Goal: Task Accomplishment & Management: Manage account settings

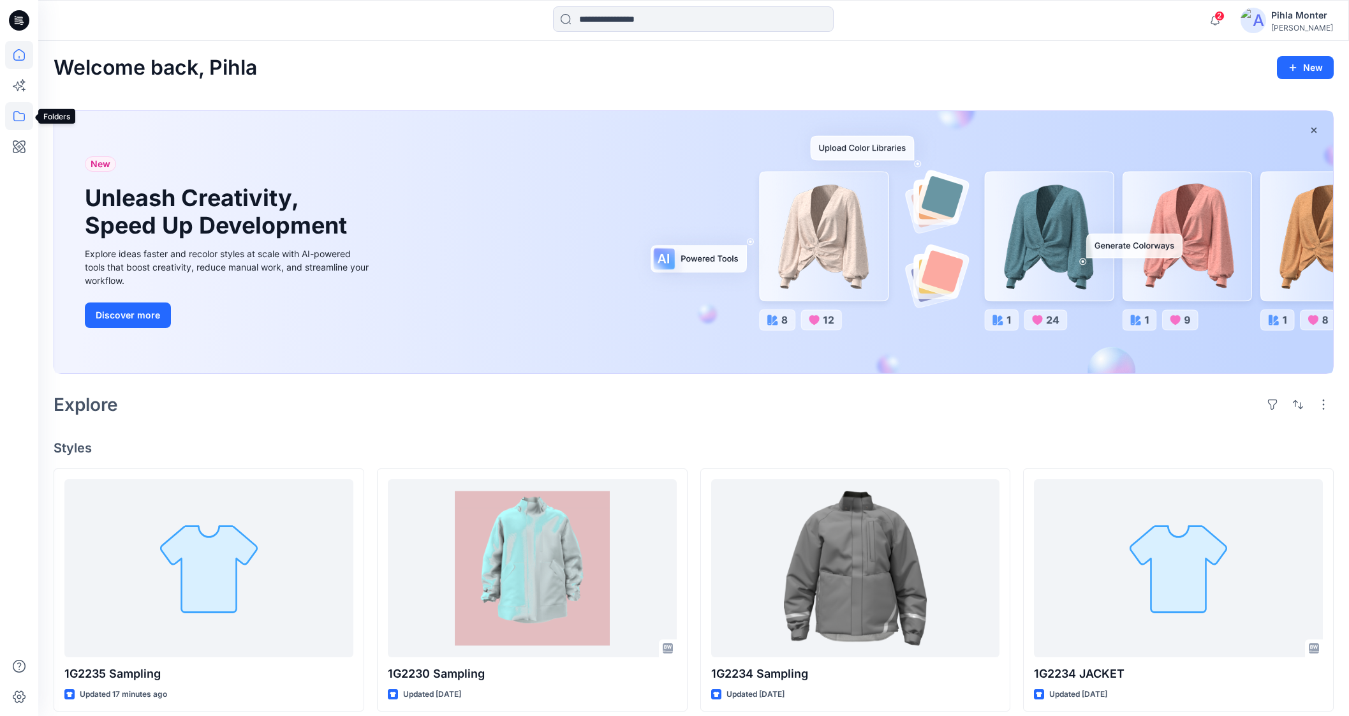
drag, startPoint x: 271, startPoint y: 26, endPoint x: 19, endPoint y: 121, distance: 269.6
click at [19, 121] on div "2 Notifications Signe Korfa has updated 1G2230 Sampling with 1G2230_3D [DATE] 1…" at bounding box center [674, 642] width 1349 height 1284
drag, startPoint x: 1, startPoint y: 114, endPoint x: 14, endPoint y: 114, distance: 12.8
click at [14, 114] on div at bounding box center [19, 358] width 38 height 716
click at [14, 114] on icon at bounding box center [19, 116] width 28 height 28
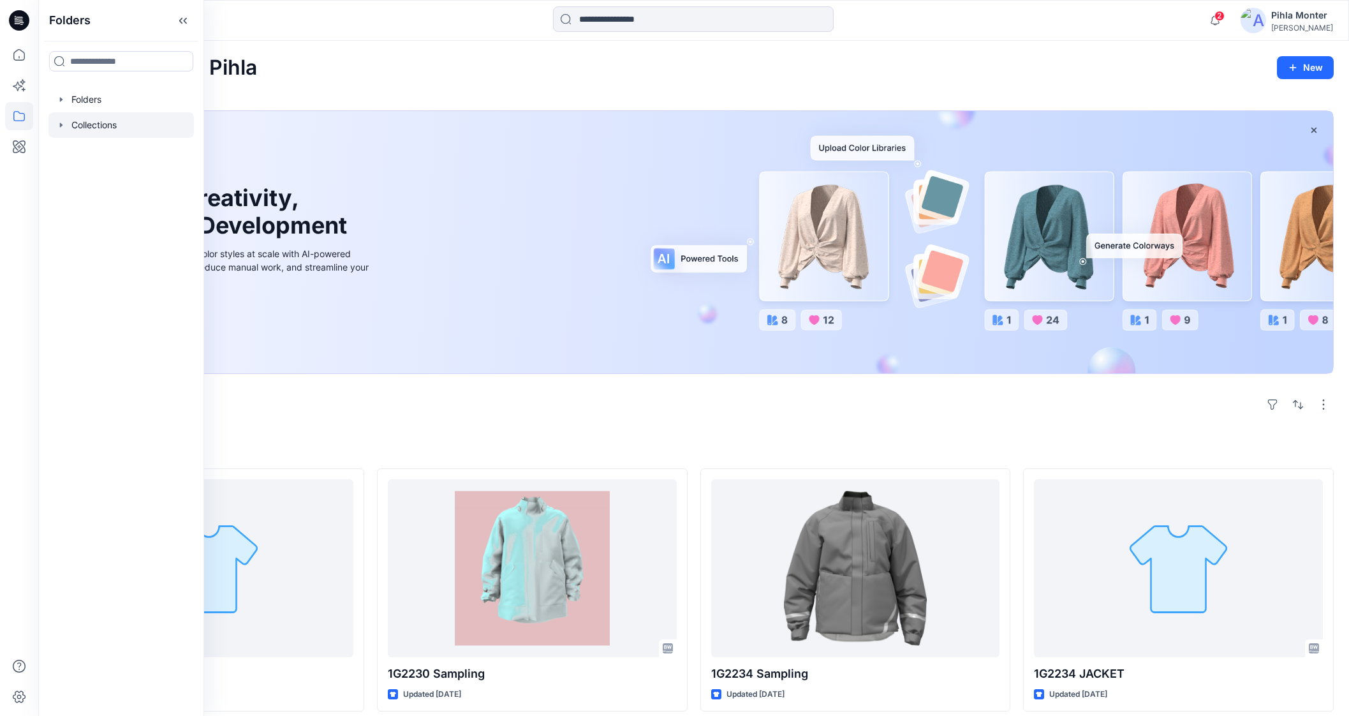
click at [58, 126] on icon "button" at bounding box center [61, 125] width 10 height 10
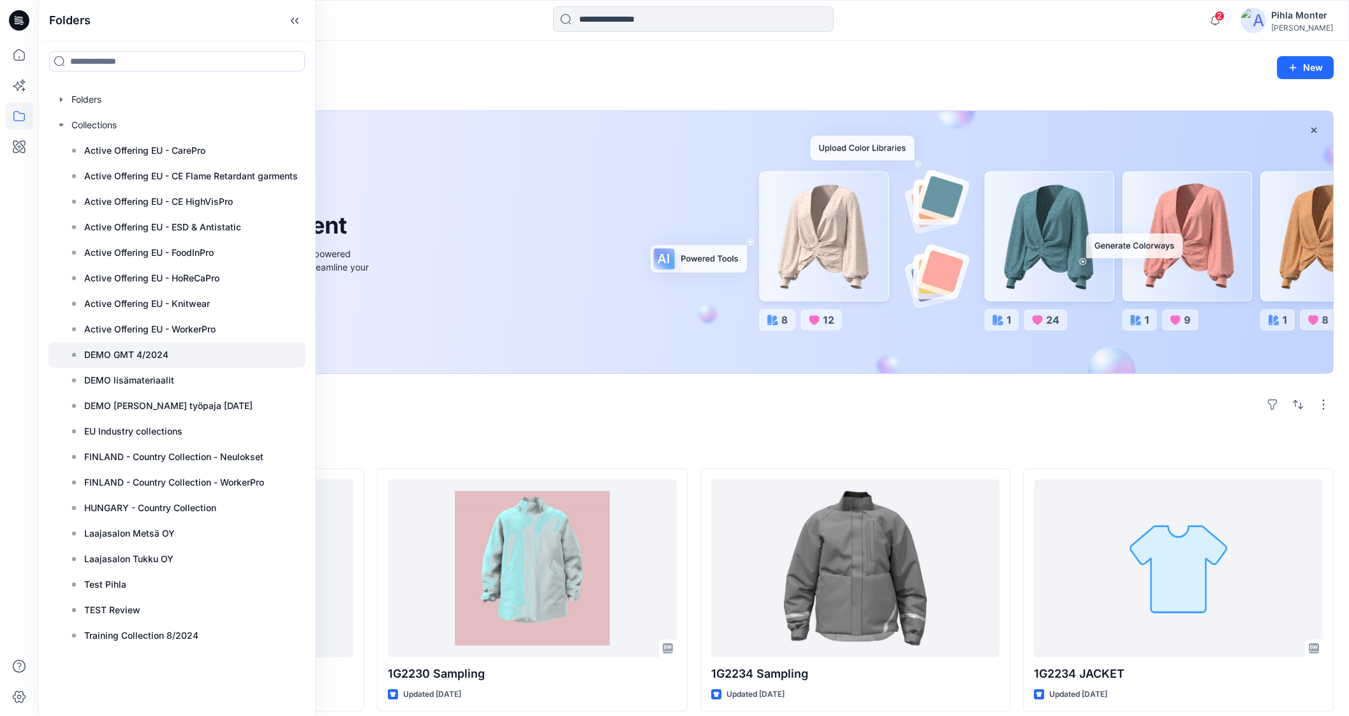
click at [172, 362] on div at bounding box center [176, 355] width 257 height 26
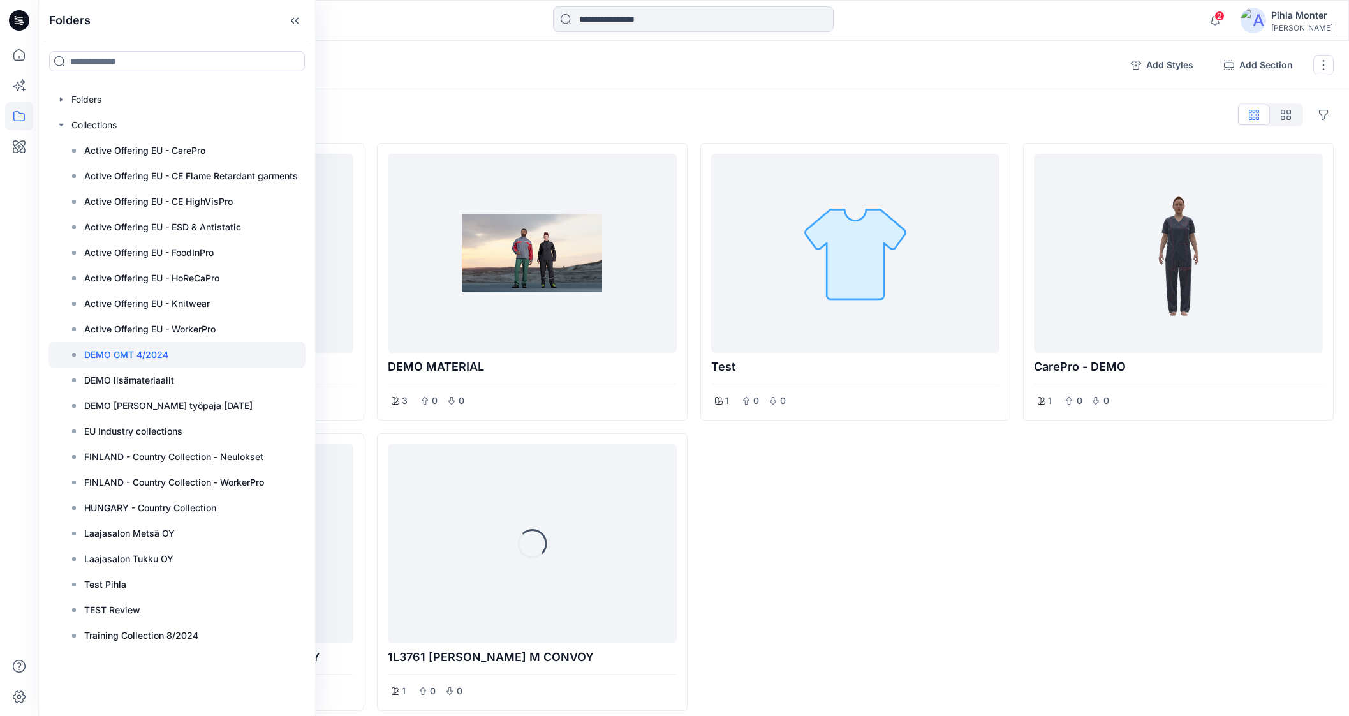
click at [550, 75] on div "Collections DEMO GMT 4/2024 2 Add Styles Add Section Rename Collection Clone Co…" at bounding box center [693, 65] width 1311 height 48
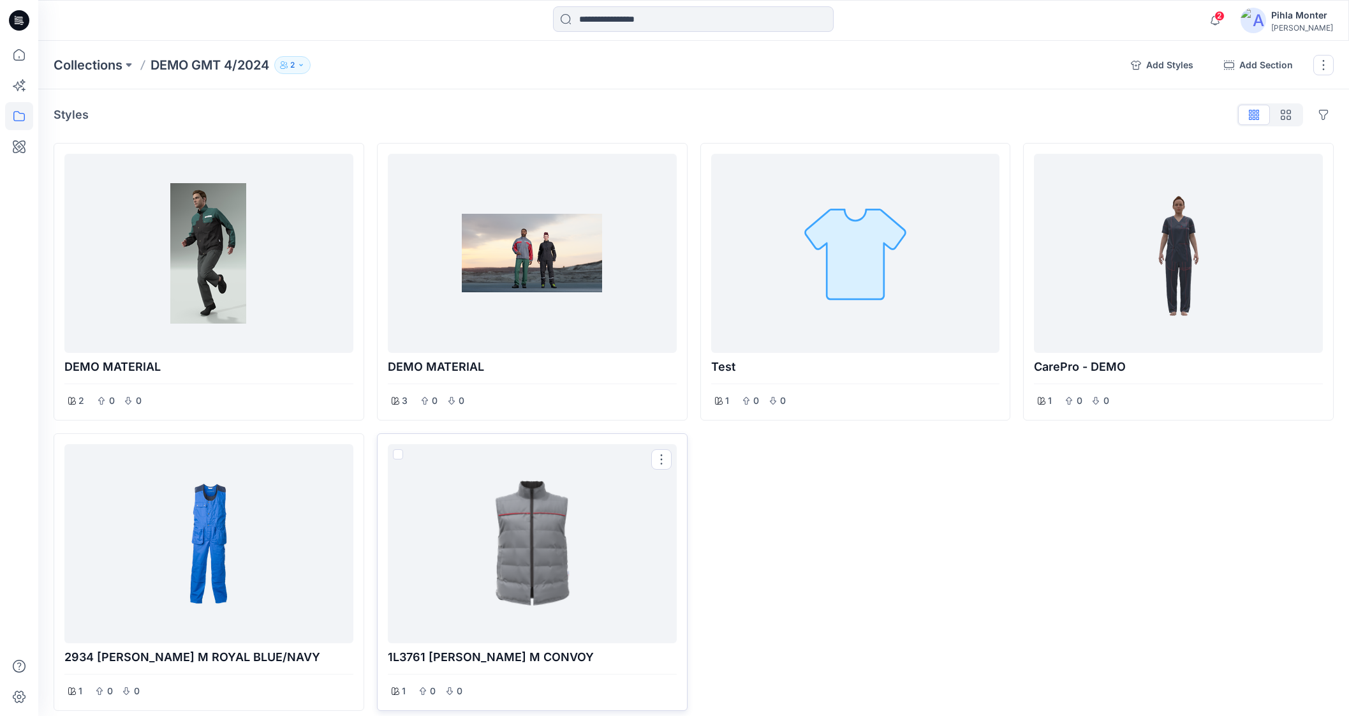
click at [492, 518] on div at bounding box center [532, 543] width 279 height 189
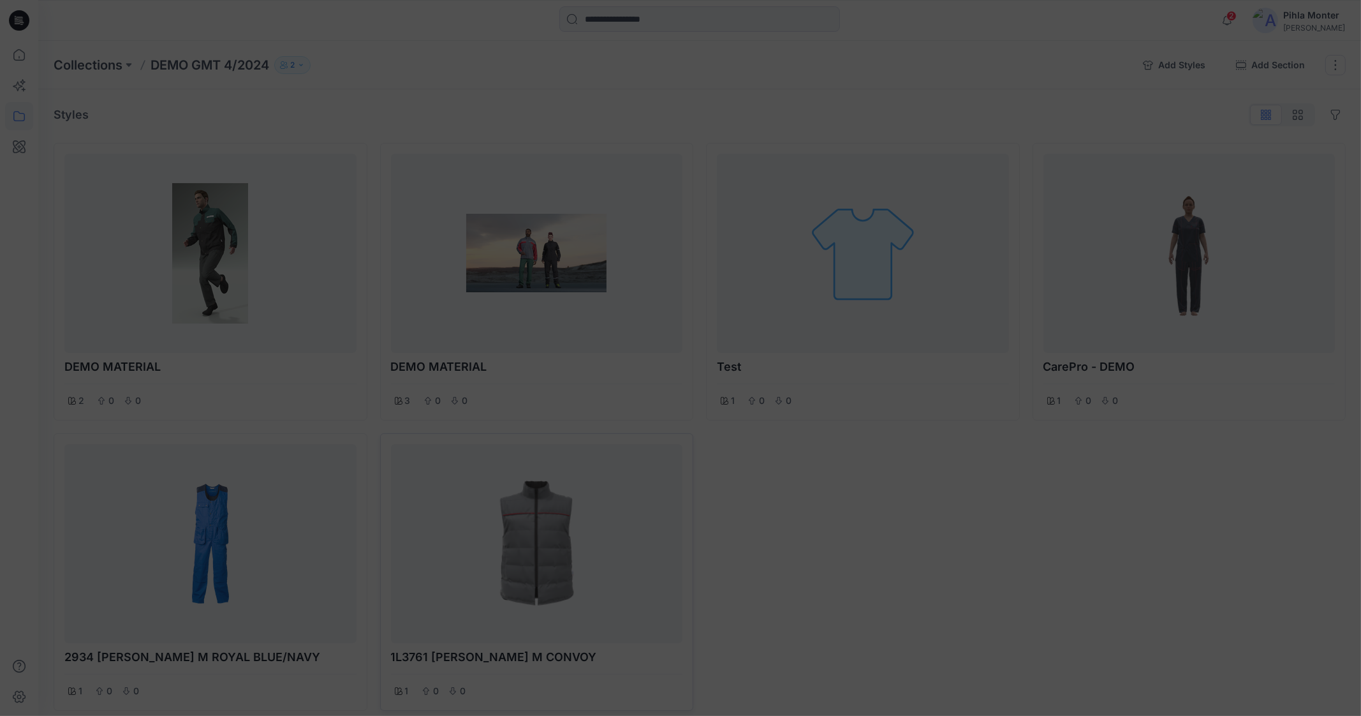
click at [492, 518] on div at bounding box center [680, 358] width 1361 height 716
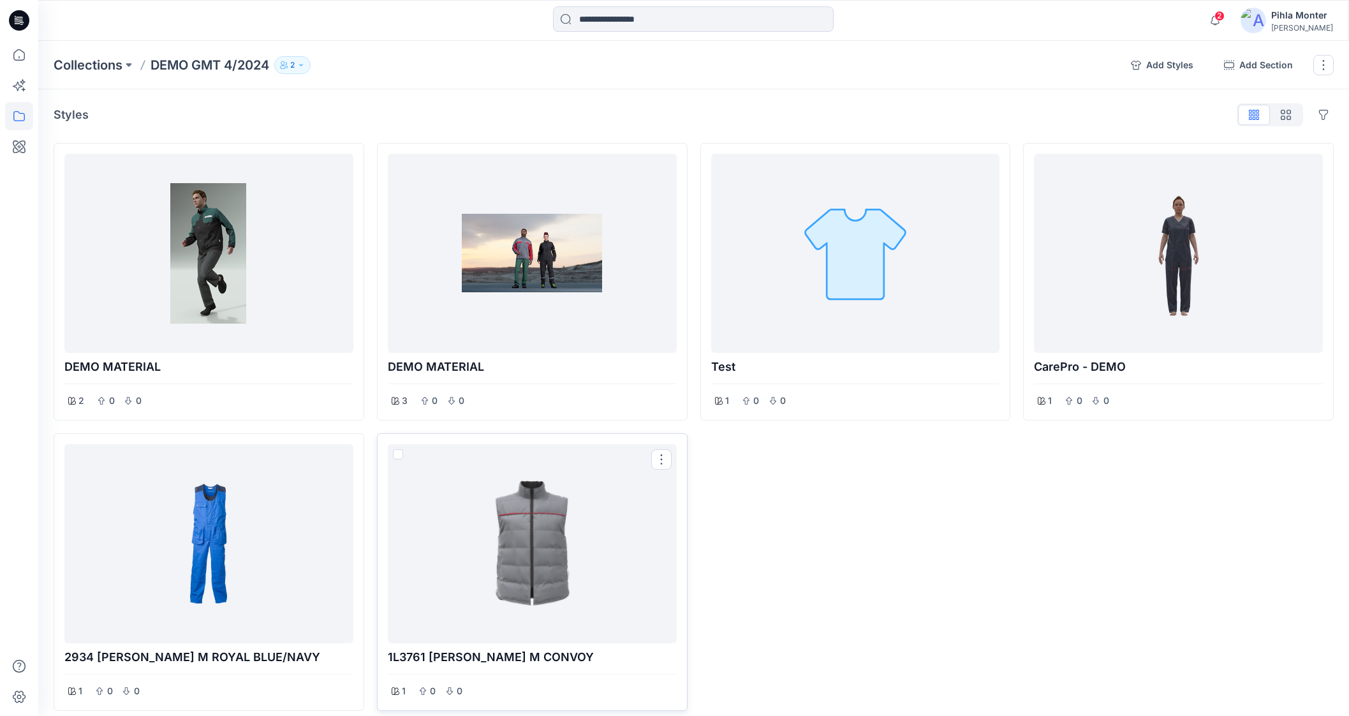
click at [542, 518] on div at bounding box center [532, 543] width 279 height 189
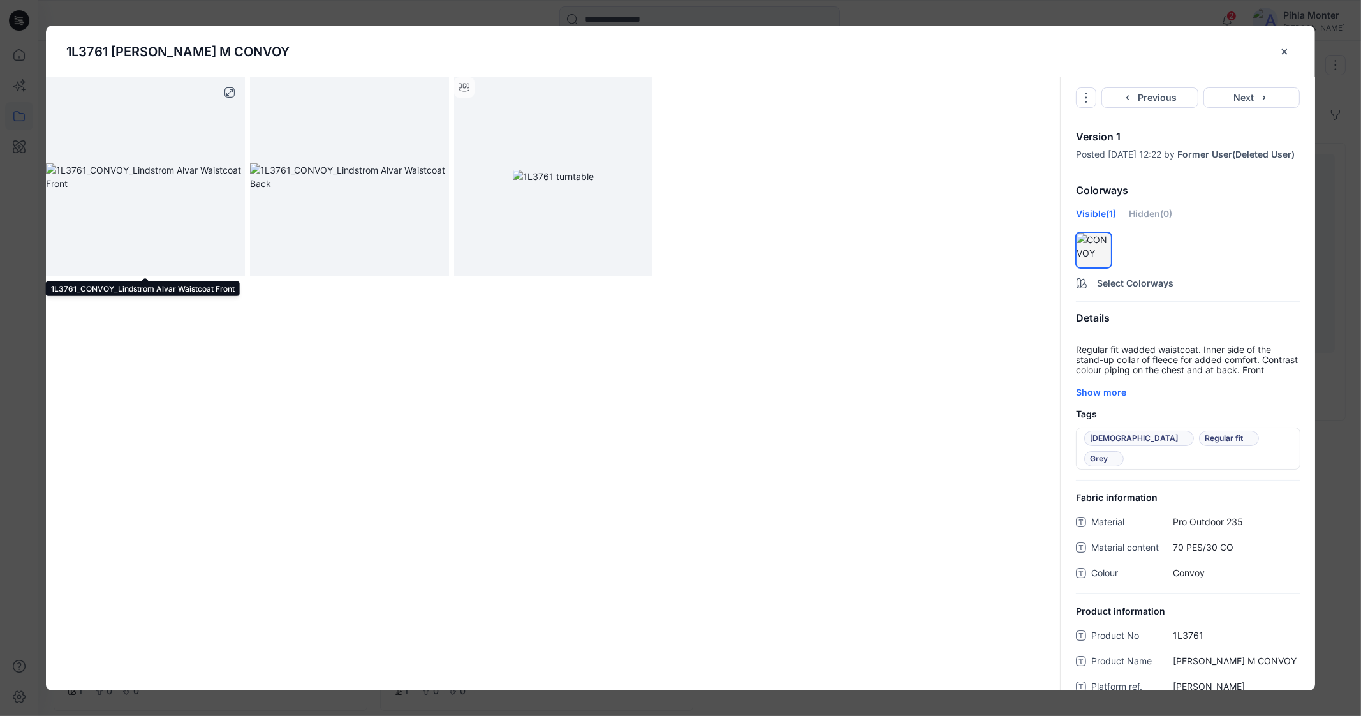
click at [233, 163] on img at bounding box center [145, 176] width 199 height 27
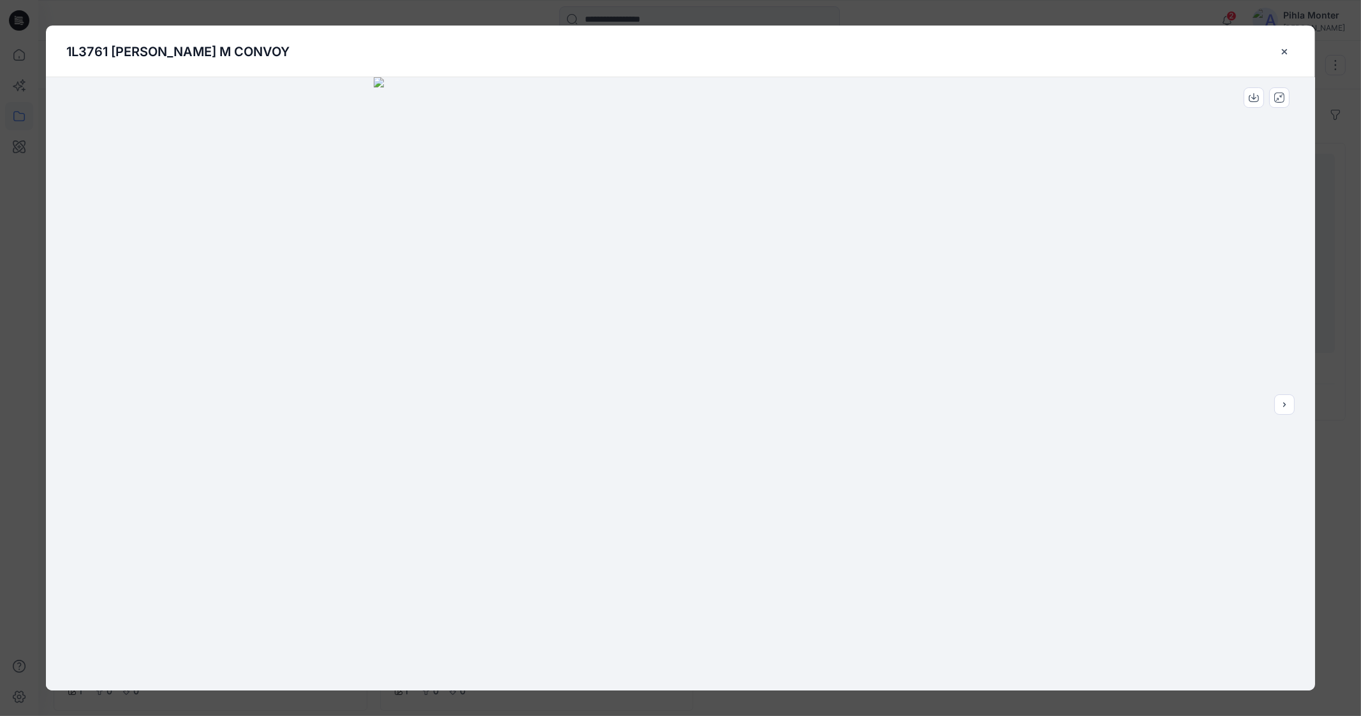
click at [1296, 65] on h5 "1L3761 [PERSON_NAME] M CONVOY" at bounding box center [681, 52] width 1270 height 52
click at [1285, 51] on icon "close-btn" at bounding box center [1284, 51] width 5 height 5
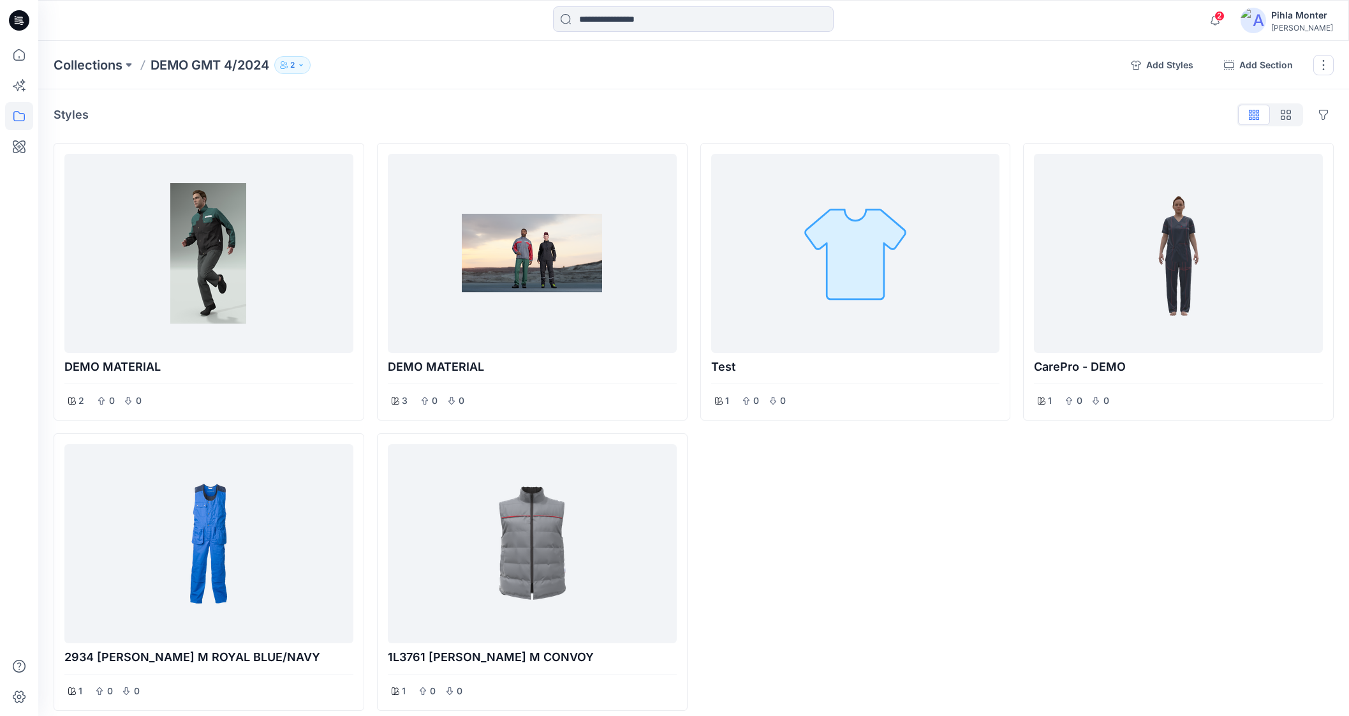
click at [288, 65] on icon "button" at bounding box center [287, 66] width 2 height 3
click at [732, 519] on div "Test 1 0 0" at bounding box center [855, 427] width 311 height 568
click at [124, 62] on button at bounding box center [128, 65] width 13 height 18
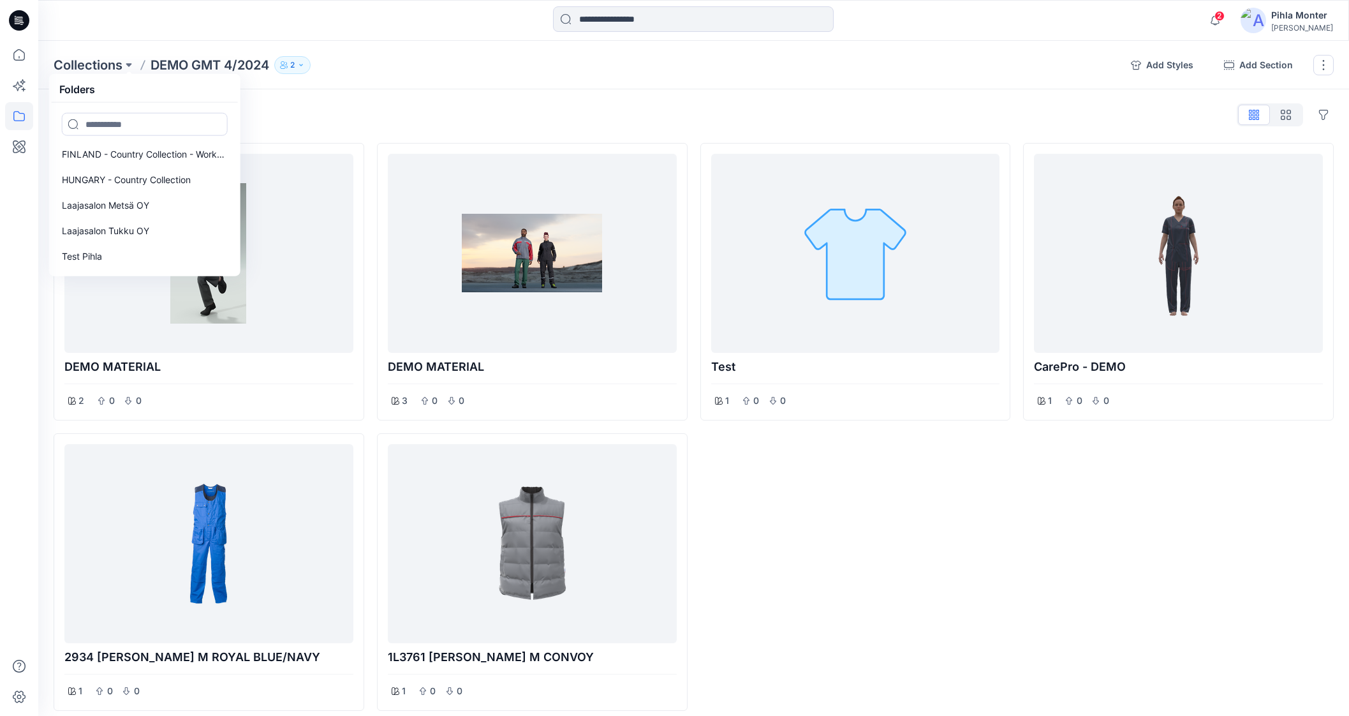
scroll to position [335, 0]
click at [166, 221] on link "Laajasalon Tukku OY" at bounding box center [144, 230] width 181 height 26
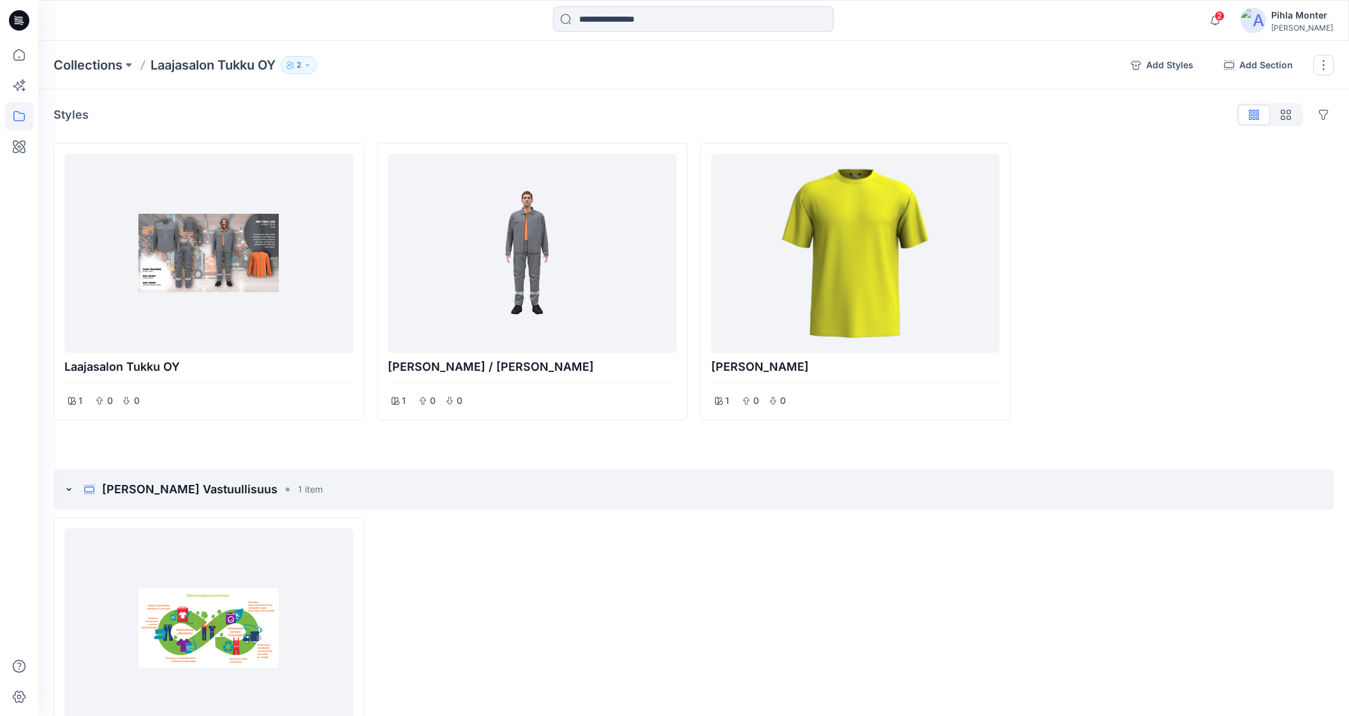
click at [310, 68] on icon "button" at bounding box center [308, 65] width 8 height 8
click at [429, 105] on icon "Manage users" at bounding box center [429, 103] width 10 height 10
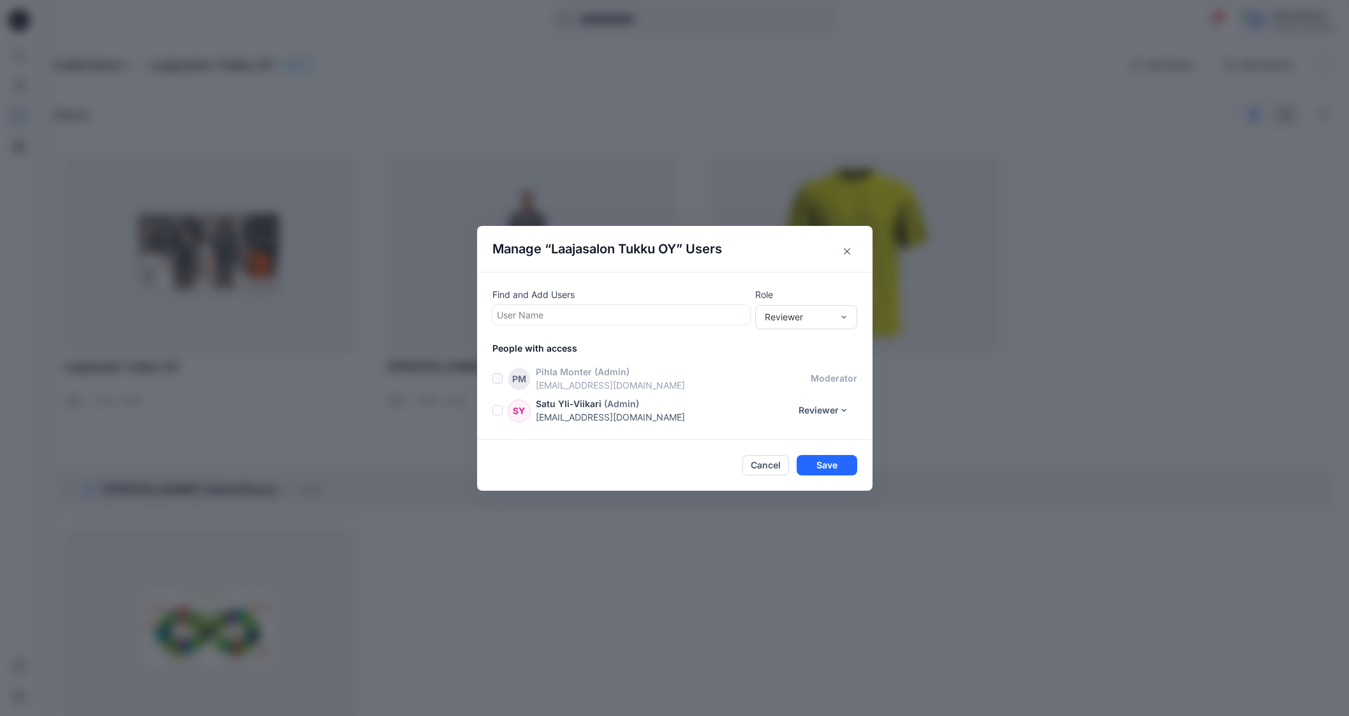
click at [833, 378] on p "moderator" at bounding box center [834, 377] width 47 height 13
click at [811, 371] on div "[PERSON_NAME] (Admin)" at bounding box center [673, 371] width 275 height 13
click at [825, 413] on button "Reviewer" at bounding box center [823, 410] width 67 height 20
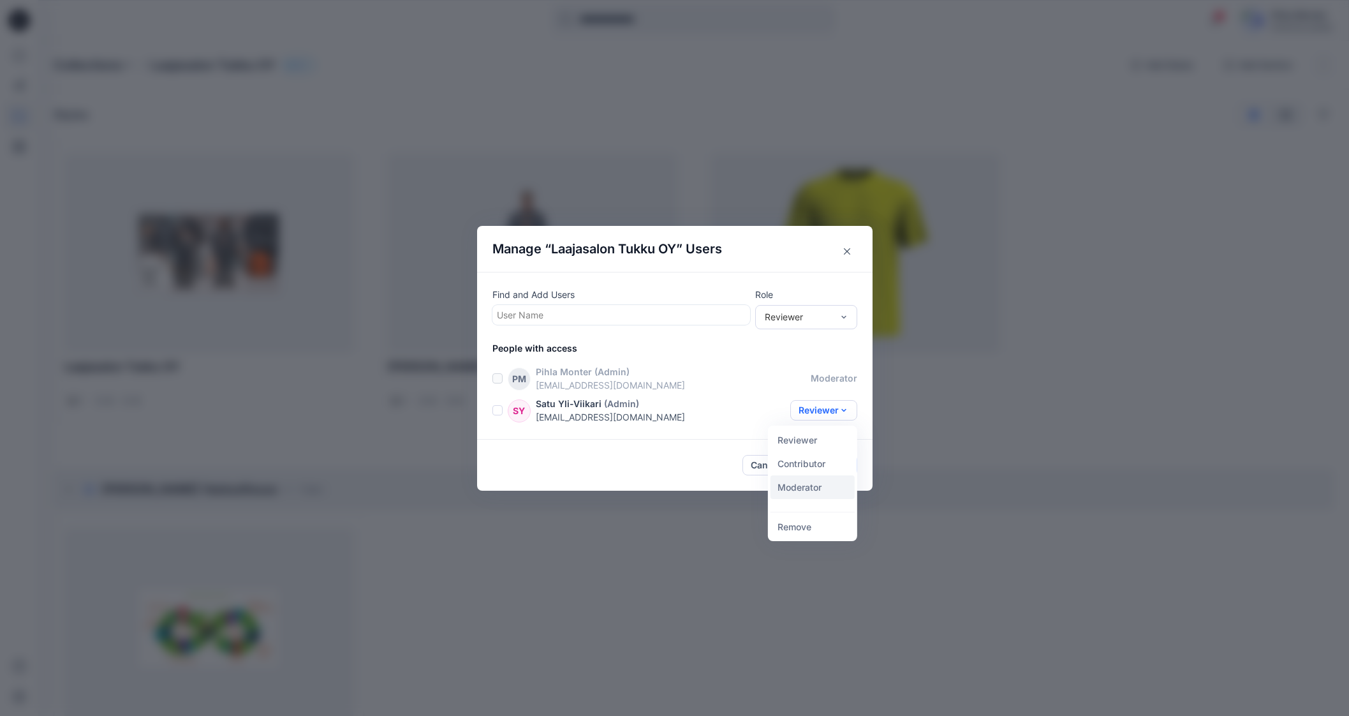
click at [804, 496] on button "Moderator" at bounding box center [812, 487] width 84 height 24
click at [839, 381] on p "moderator" at bounding box center [834, 377] width 47 height 13
click at [850, 256] on button "Close" at bounding box center [847, 251] width 20 height 20
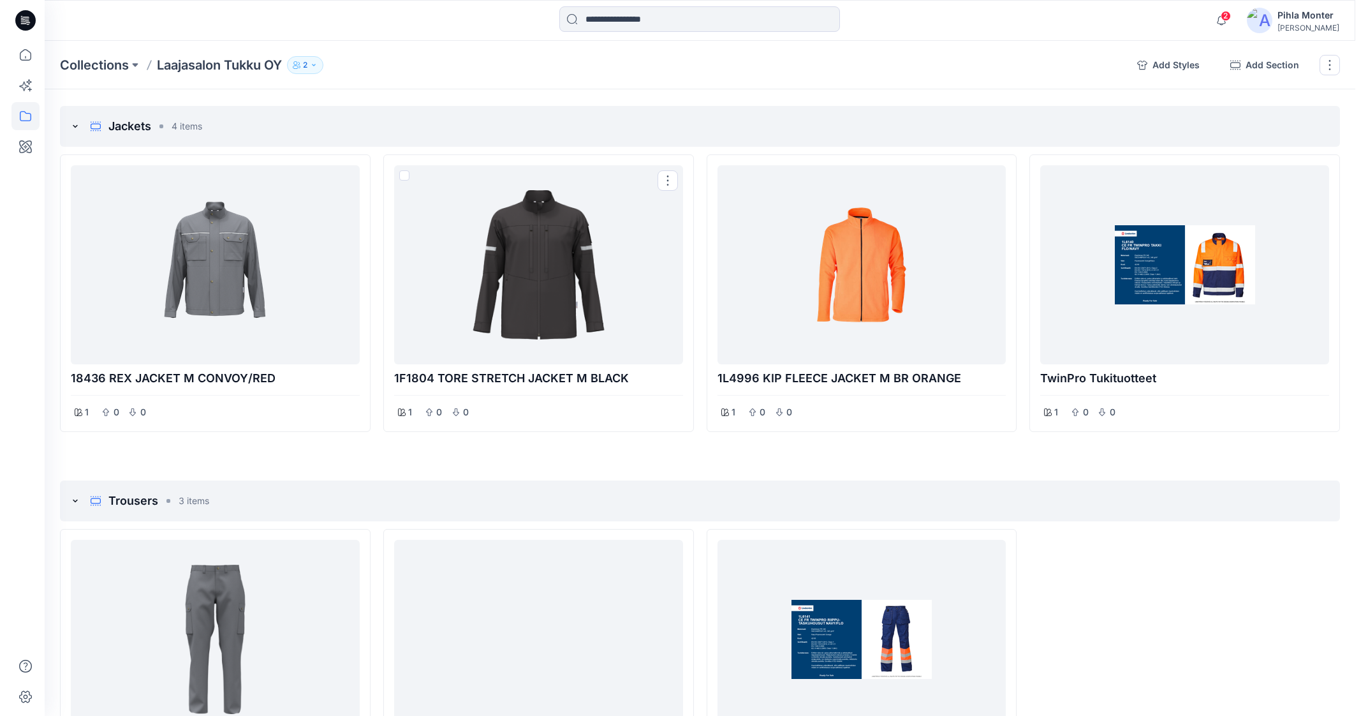
scroll to position [736, 0]
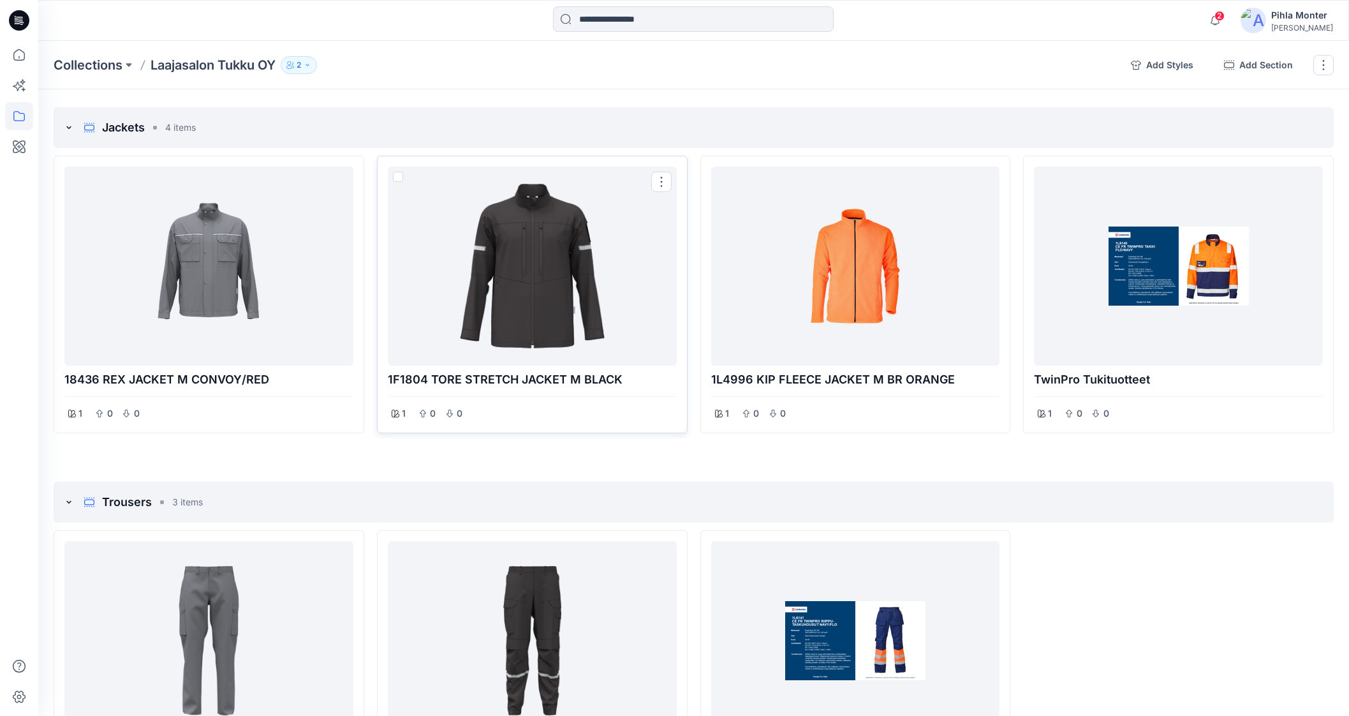
click at [508, 325] on div at bounding box center [532, 266] width 279 height 189
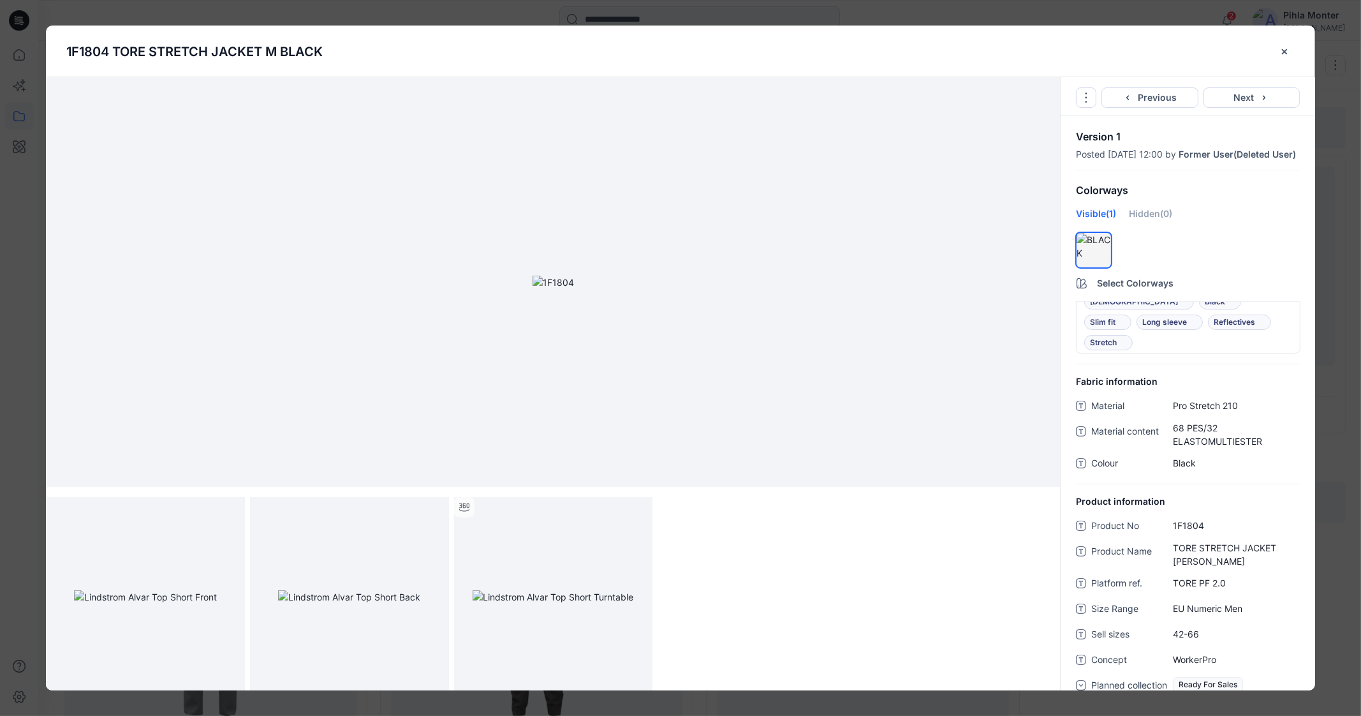
scroll to position [0, 0]
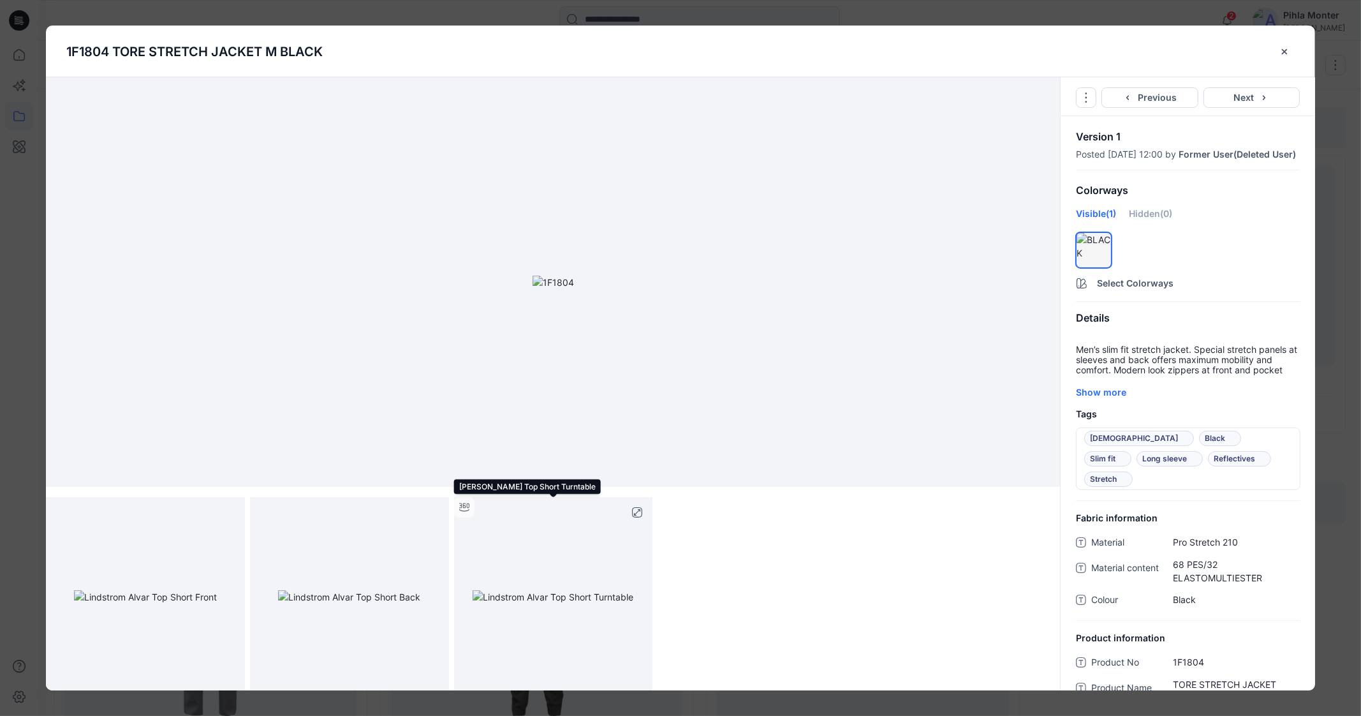
click at [503, 590] on img at bounding box center [553, 596] width 161 height 13
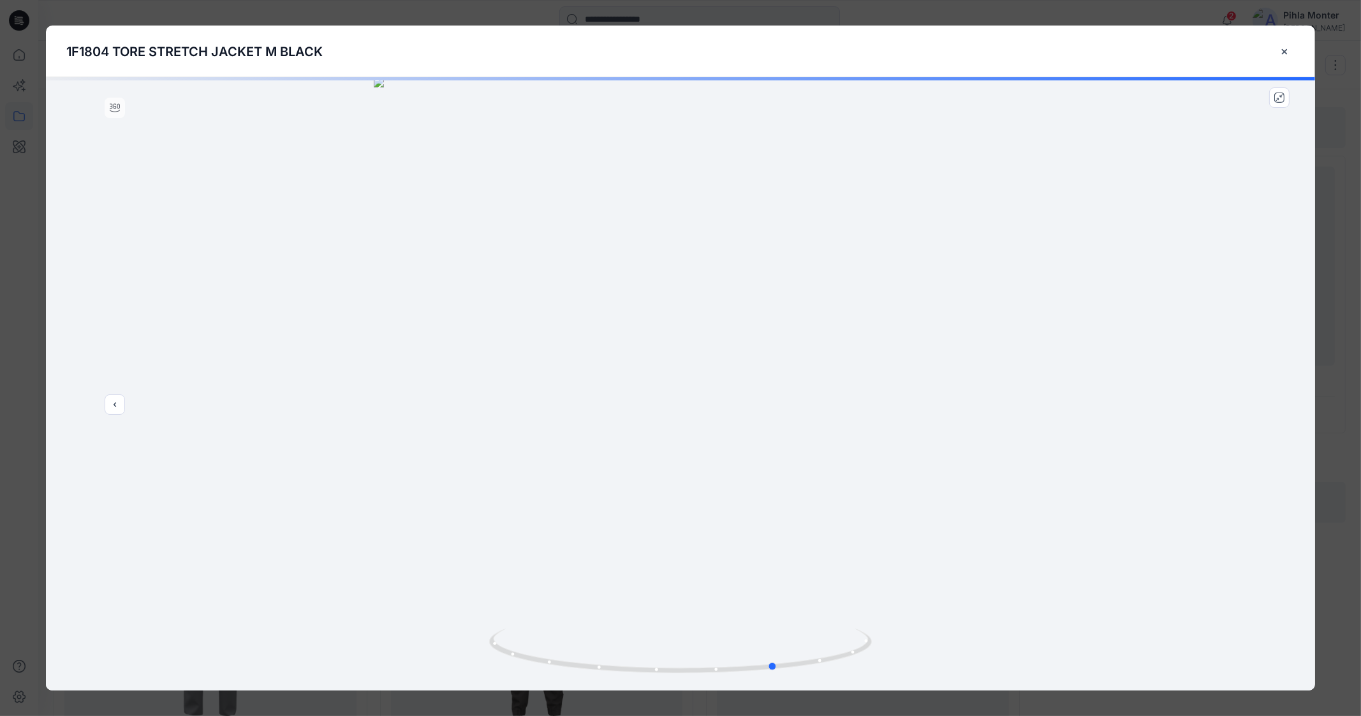
drag, startPoint x: 679, startPoint y: 670, endPoint x: 773, endPoint y: 551, distance: 151.7
click at [773, 551] on div at bounding box center [681, 383] width 1270 height 613
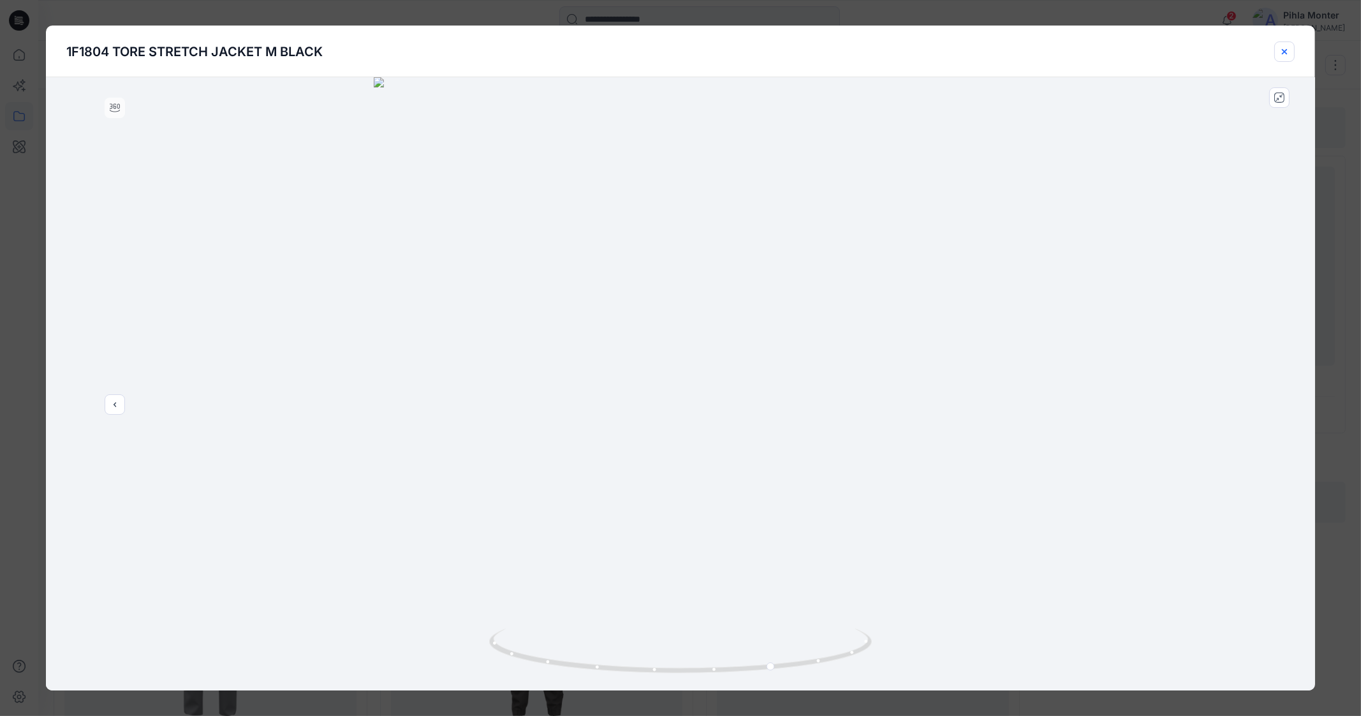
click at [1279, 53] on button "close-btn" at bounding box center [1285, 51] width 20 height 20
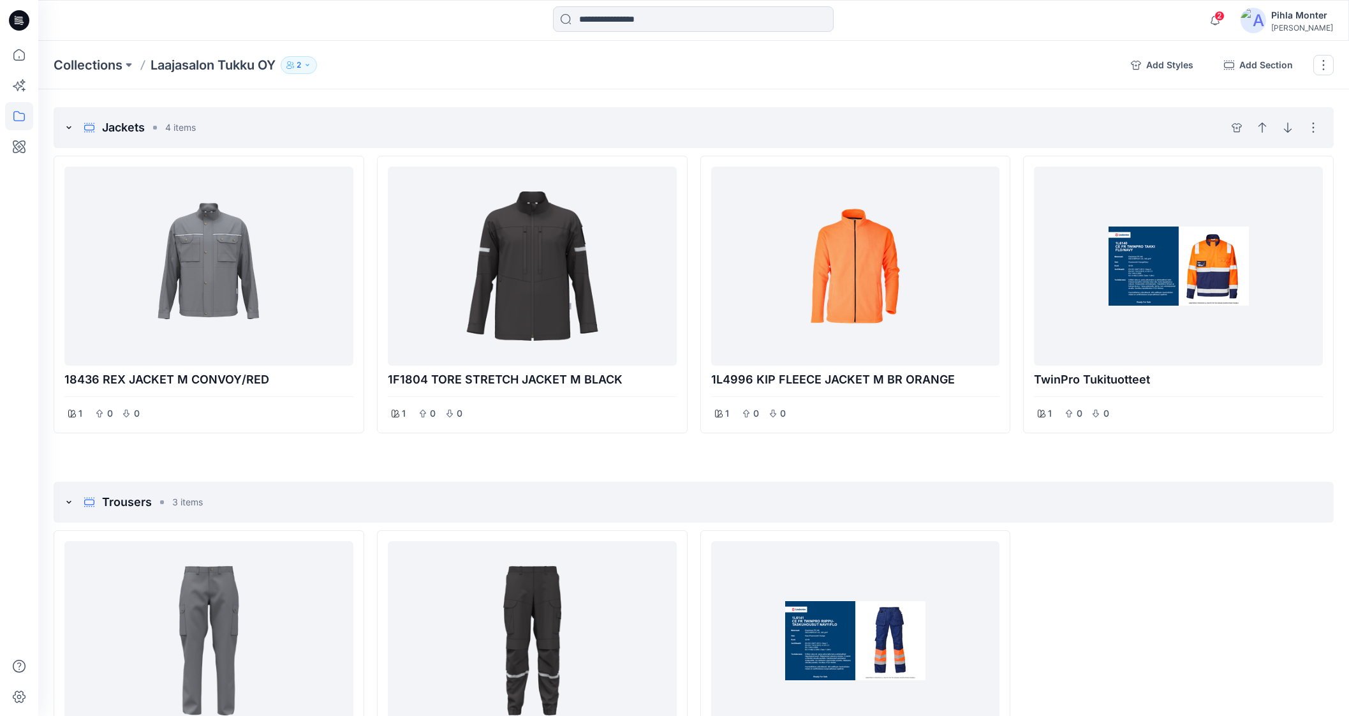
click at [70, 125] on icon at bounding box center [69, 127] width 10 height 10
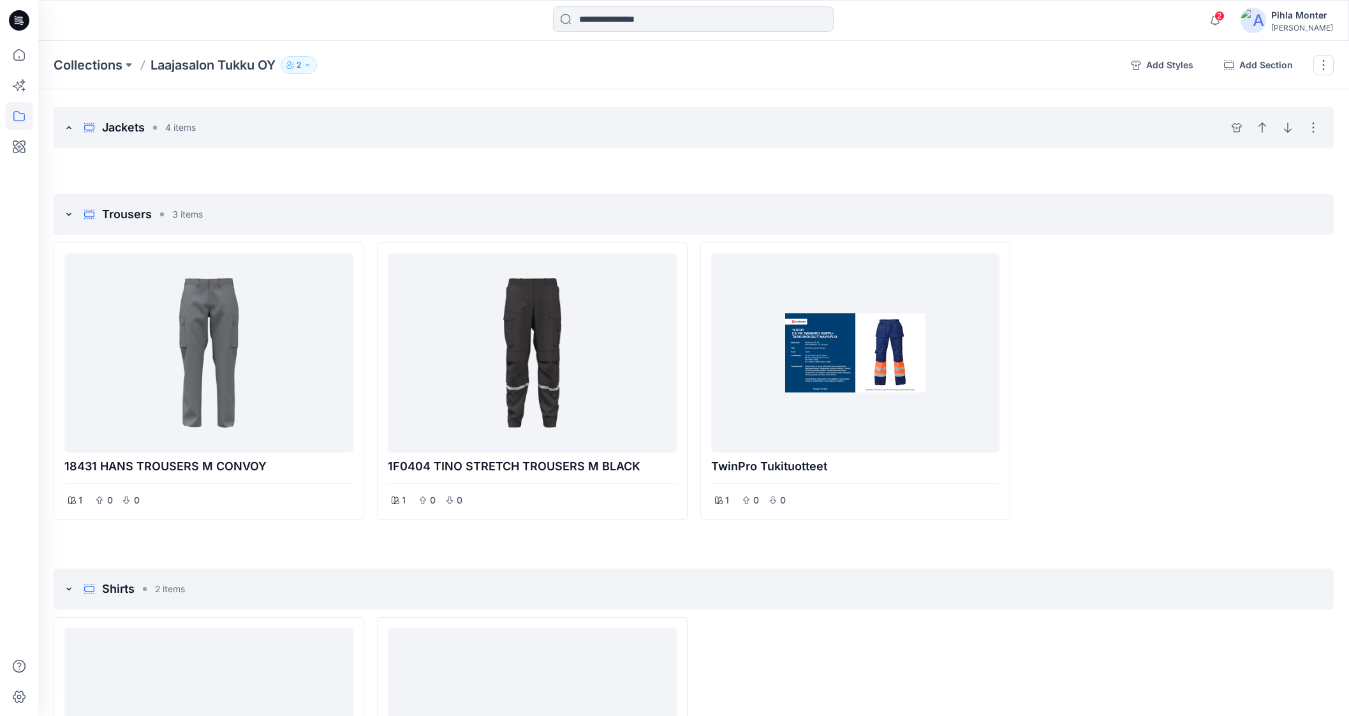
click at [70, 125] on icon at bounding box center [69, 127] width 10 height 10
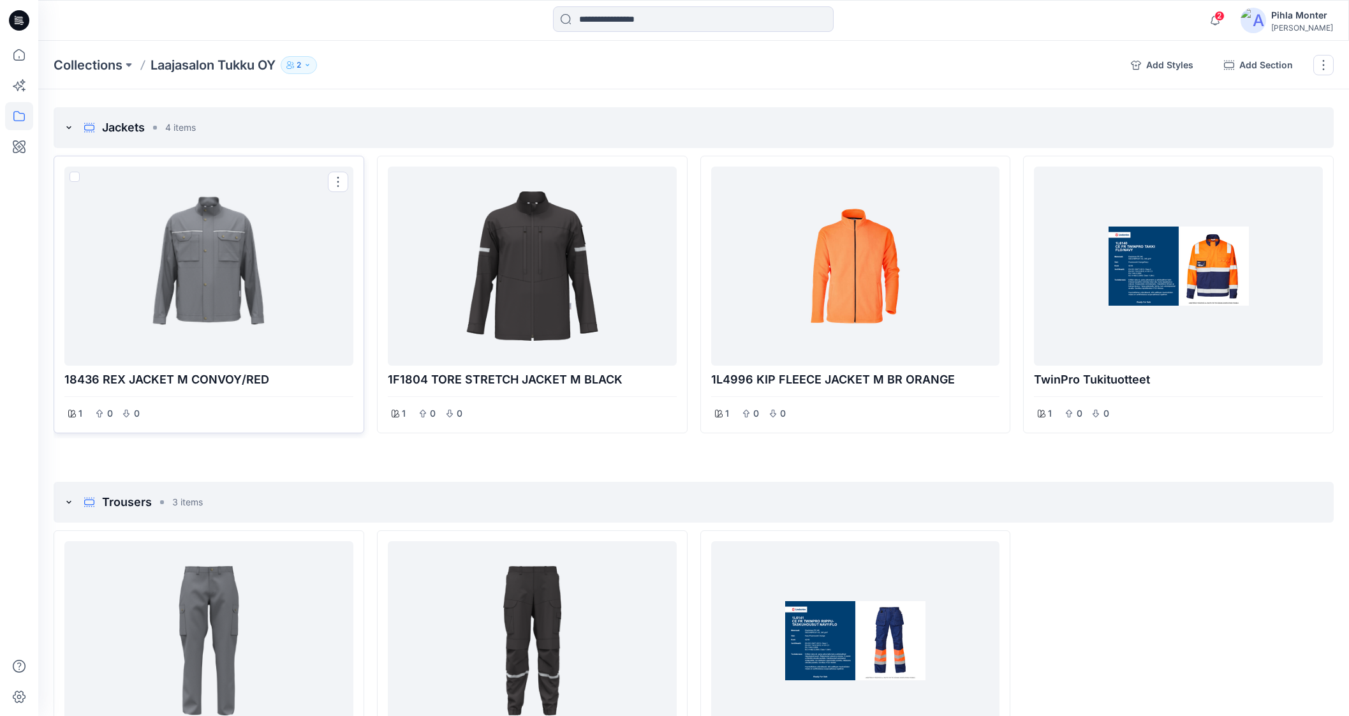
click at [270, 278] on div at bounding box center [209, 266] width 279 height 189
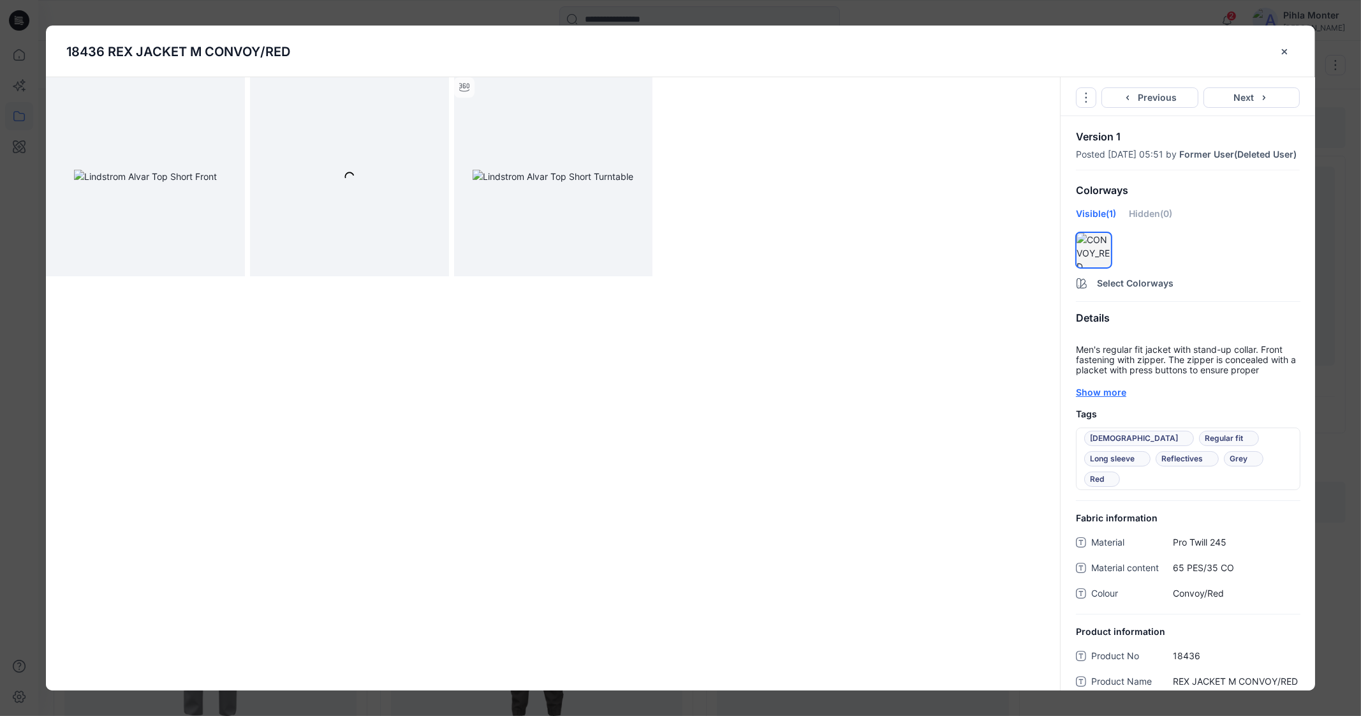
click at [1085, 395] on div "Show more" at bounding box center [1188, 391] width 224 height 13
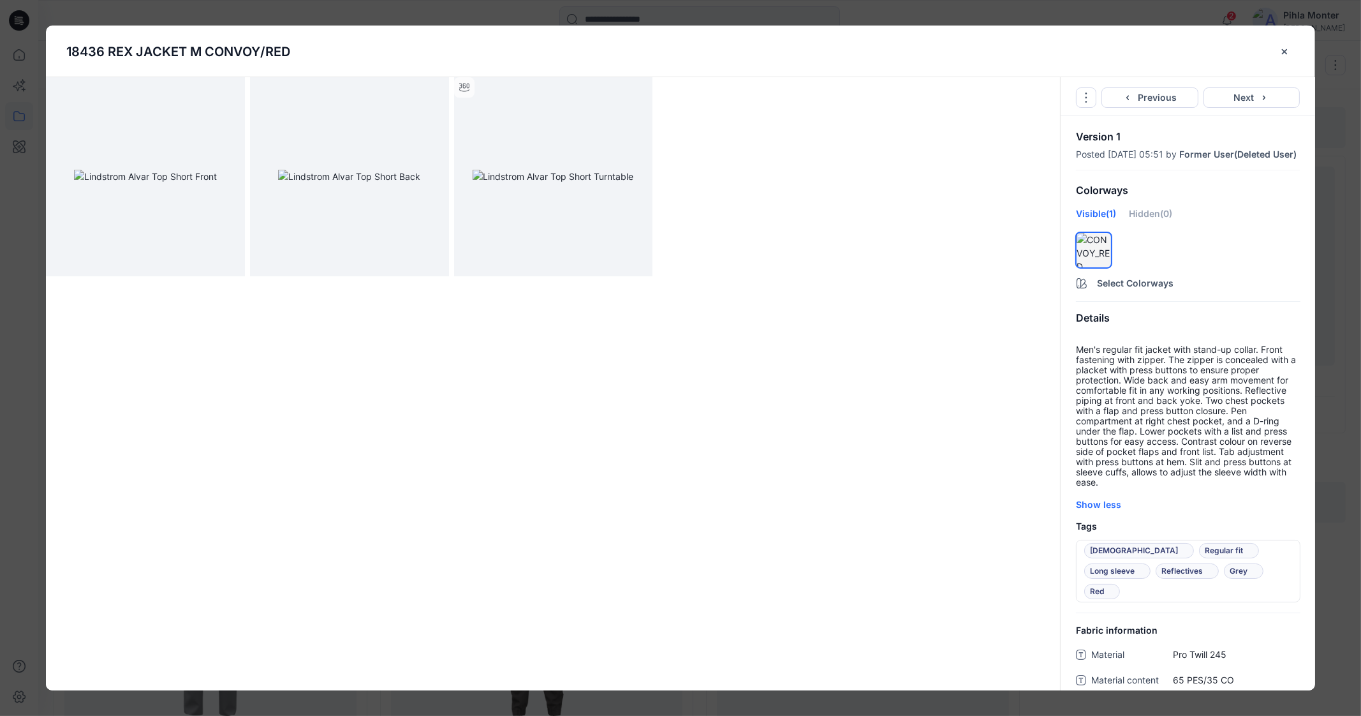
click at [1120, 364] on p "Men's regular fit jacket with stand-up collar. Front fastening with zipper. The…" at bounding box center [1188, 415] width 224 height 143
click at [217, 170] on img at bounding box center [145, 176] width 143 height 13
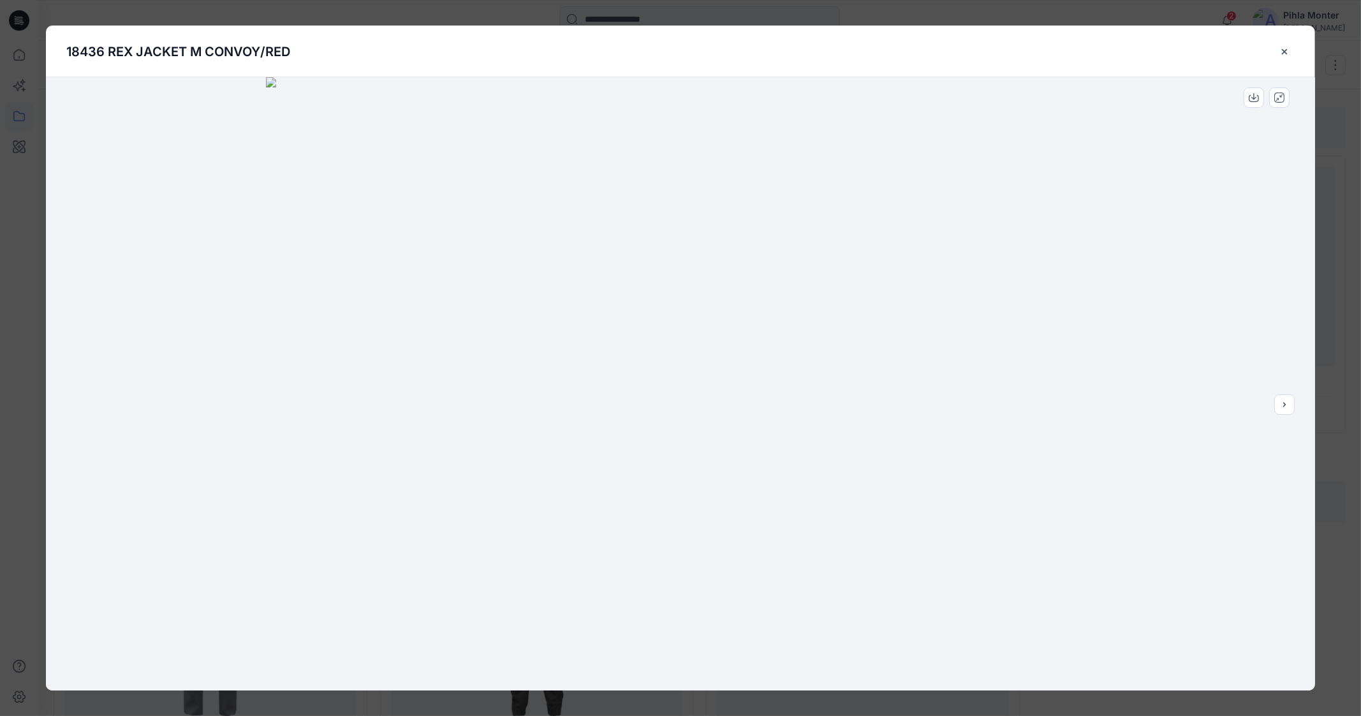
drag, startPoint x: 832, startPoint y: 163, endPoint x: 601, endPoint y: 318, distance: 278.5
click at [601, 318] on img at bounding box center [681, 384] width 830 height 614
click at [1294, 52] on button "close-btn" at bounding box center [1285, 51] width 20 height 20
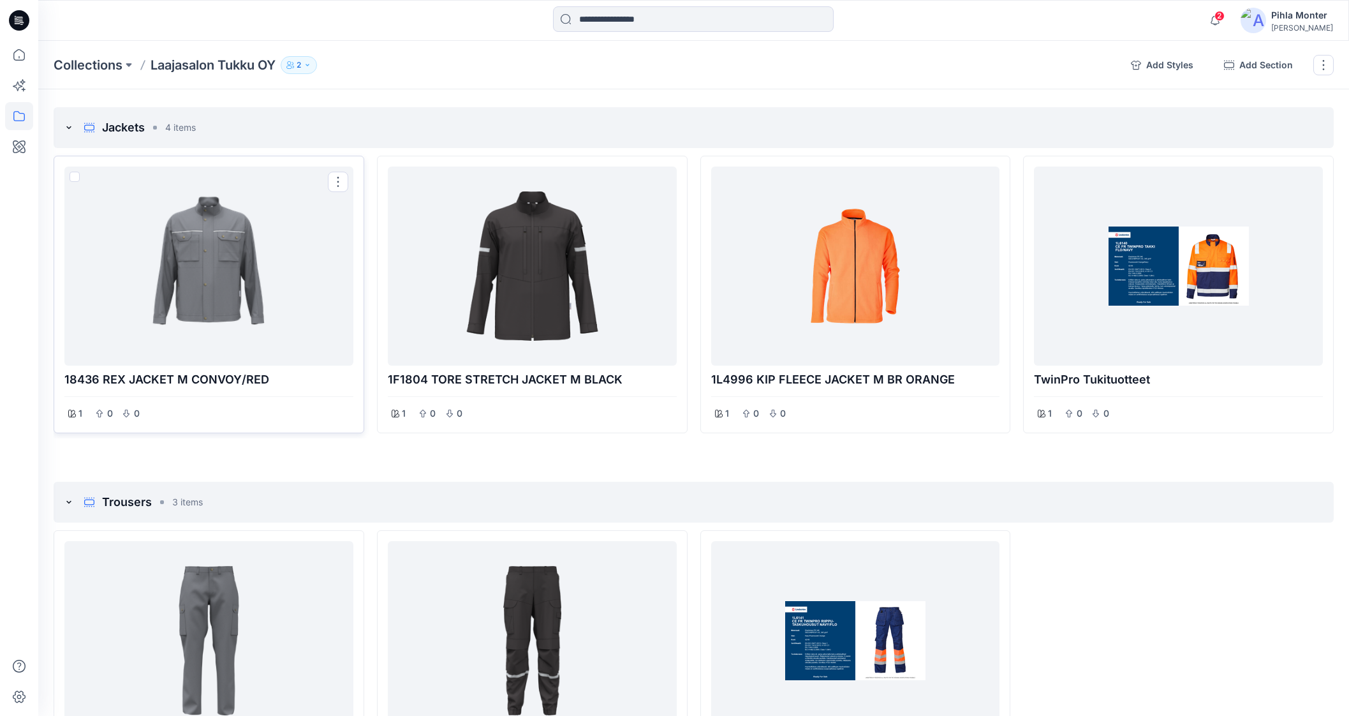
click at [303, 205] on div at bounding box center [209, 266] width 279 height 189
